Goal: Transaction & Acquisition: Purchase product/service

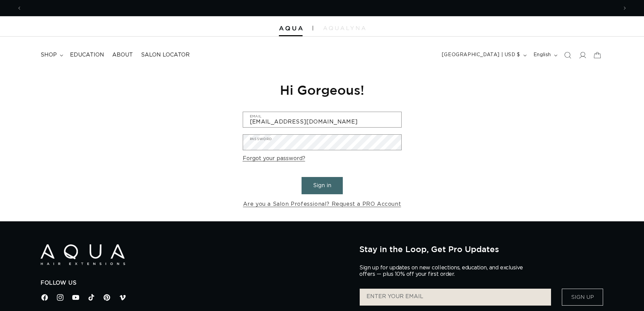
click at [326, 187] on button "Sign in" at bounding box center [322, 185] width 41 height 17
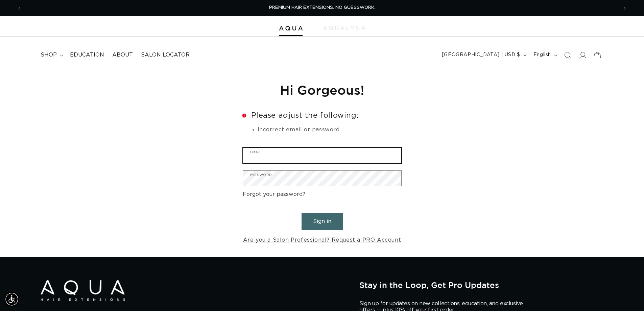
type input "[EMAIL_ADDRESS][DOMAIN_NAME]"
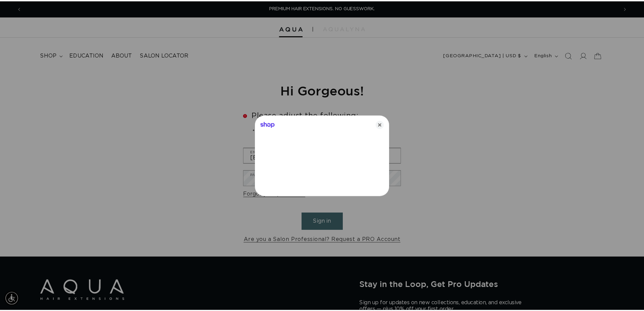
scroll to position [0, 601]
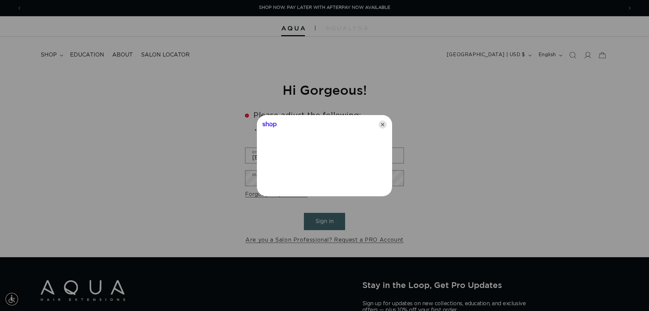
drag, startPoint x: 378, startPoint y: 127, endPoint x: 381, endPoint y: 124, distance: 3.8
click at [380, 126] on div "Shop" at bounding box center [324, 123] width 135 height 16
click at [381, 124] on icon "Close" at bounding box center [383, 124] width 8 height 8
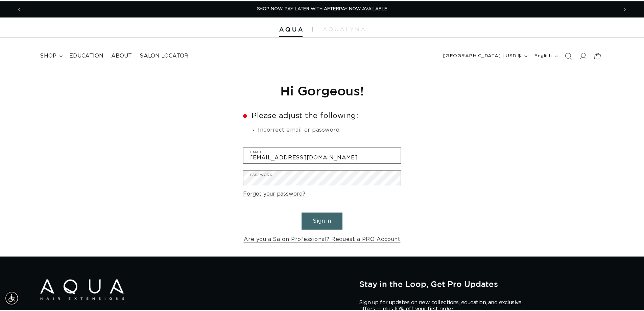
scroll to position [0, 596]
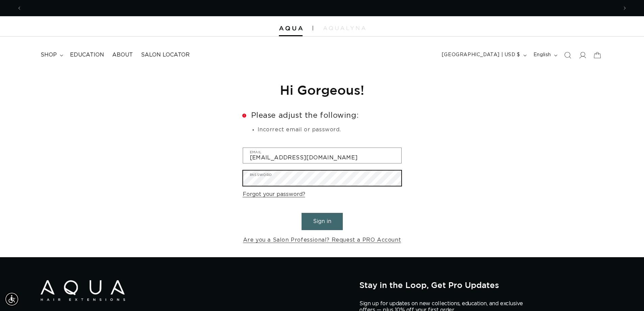
click at [220, 193] on div "Reset your password We will send you an email to reset your password Email Subm…" at bounding box center [322, 163] width 644 height 188
click at [302, 213] on button "Sign in" at bounding box center [322, 221] width 41 height 17
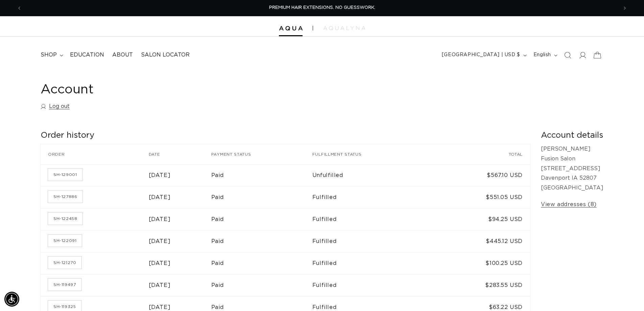
click at [596, 54] on icon at bounding box center [598, 55] width 16 height 16
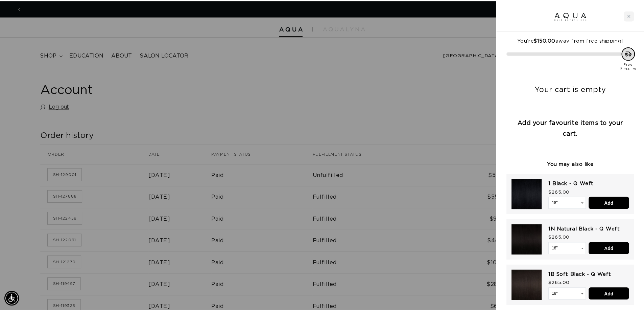
scroll to position [0, 601]
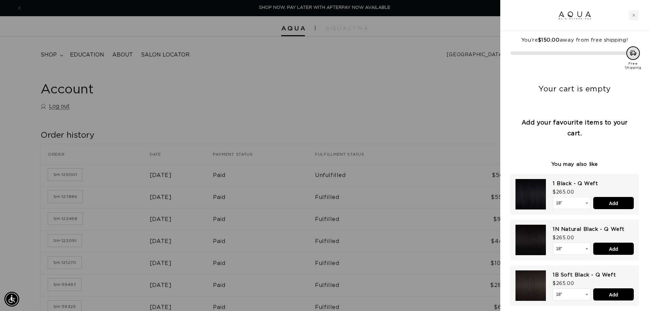
click at [393, 98] on div at bounding box center [324, 155] width 649 height 311
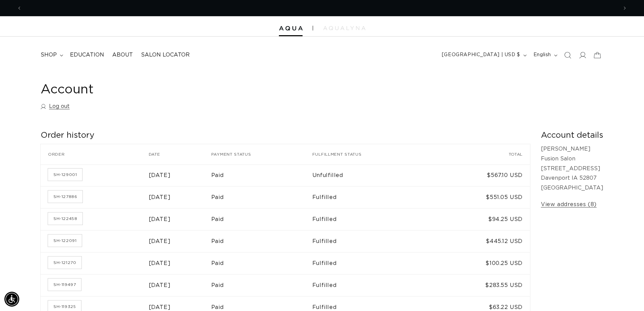
scroll to position [0, 1193]
click at [47, 55] on span "shop" at bounding box center [49, 54] width 16 height 7
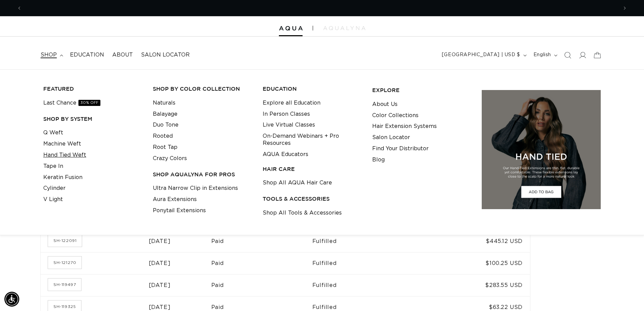
scroll to position [0, 0]
click at [59, 154] on link "Hand Tied Weft" at bounding box center [64, 155] width 43 height 11
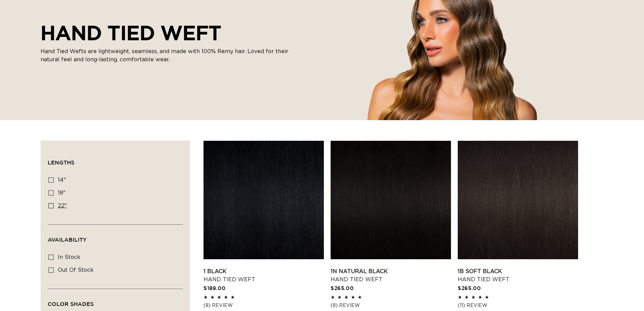
click at [51, 205] on icon at bounding box center [50, 205] width 5 height 5
click at [51, 205] on input "22" 22" (30 products)" at bounding box center [50, 205] width 5 height 5
checkbox input "true"
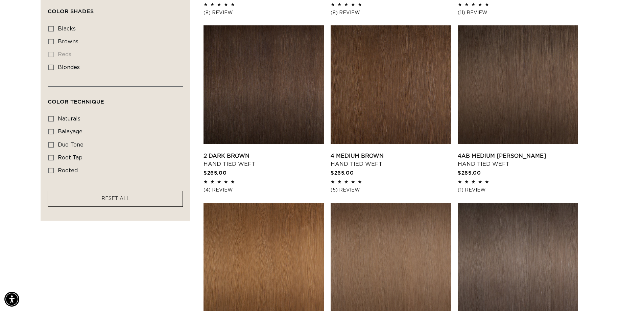
scroll to position [406, 0]
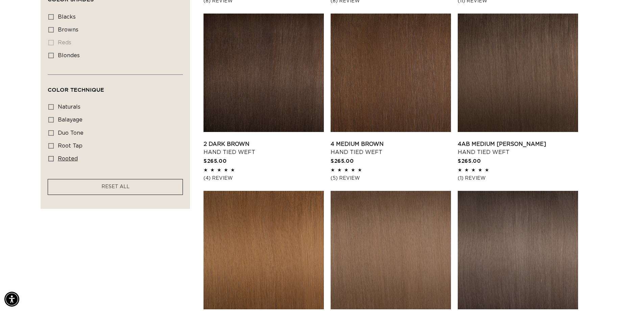
click at [64, 159] on span "rooted" at bounding box center [68, 158] width 20 height 5
click at [54, 159] on input "rooted rooted (4 products)" at bounding box center [50, 158] width 5 height 5
checkbox input "true"
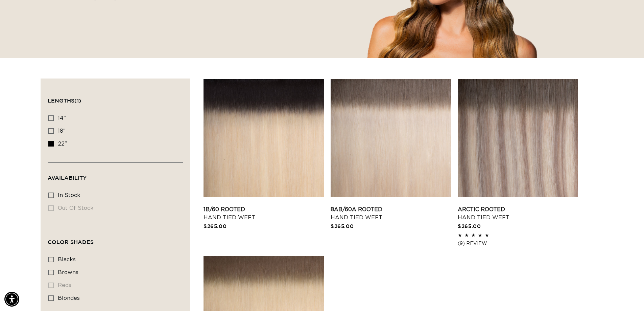
scroll to position [203, 0]
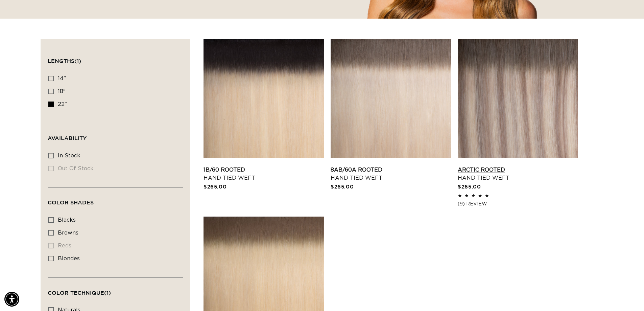
click at [482, 166] on link "Arctic Rooted Hand Tied Weft" at bounding box center [518, 174] width 120 height 16
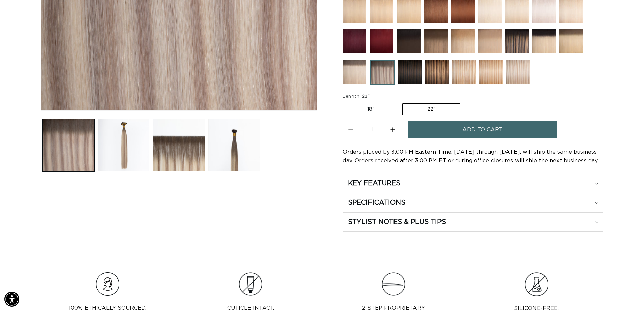
click at [392, 129] on button "Increase quantity for Arctic Rooted - Hand Tied Weft" at bounding box center [393, 129] width 15 height 17
type input "2"
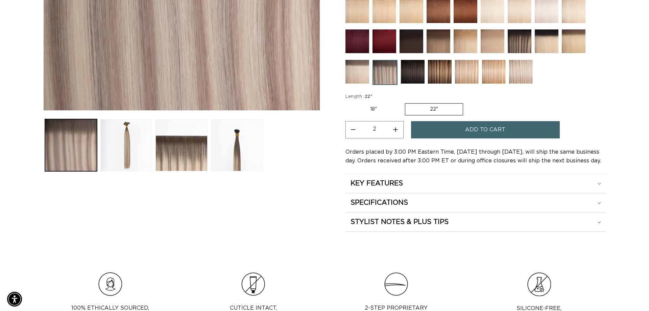
scroll to position [0, 1193]
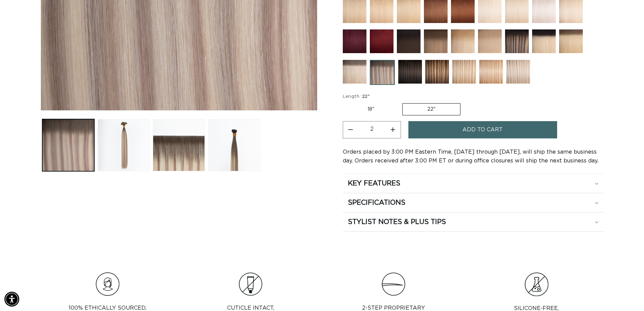
click at [441, 130] on button "Add to cart" at bounding box center [483, 129] width 149 height 17
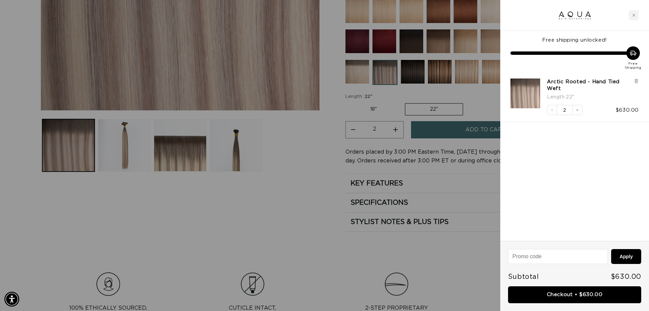
scroll to position [0, 0]
click at [596, 292] on link "Checkout • $630.00" at bounding box center [574, 294] width 133 height 17
